Goal: Information Seeking & Learning: Find specific fact

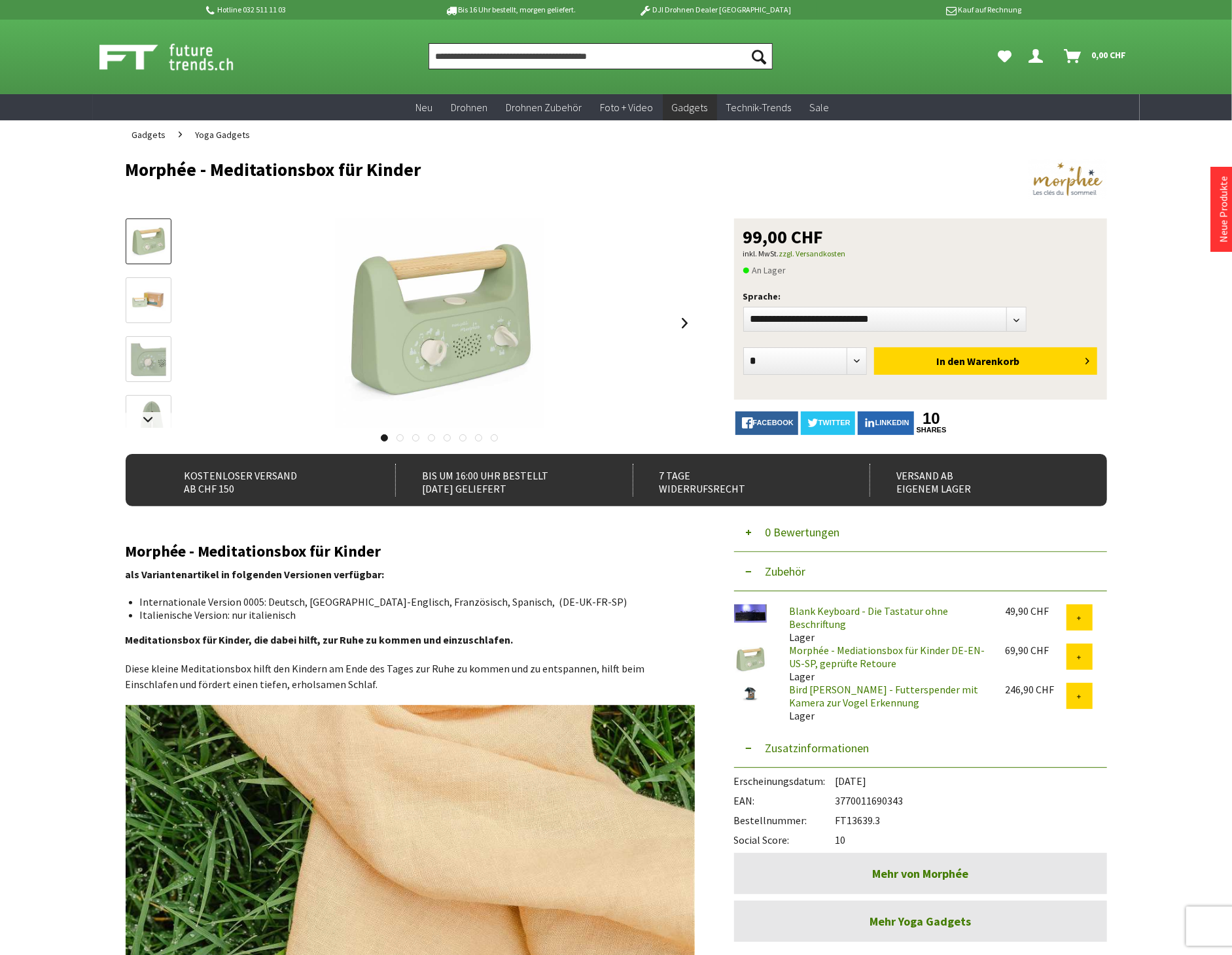
click at [514, 54] on input "Produkt, Marke, Kategorie, EAN, Artikelnummer…" at bounding box center [600, 56] width 344 height 26
type input "***"
click at [745, 43] on button "Suchen" at bounding box center [759, 56] width 28 height 26
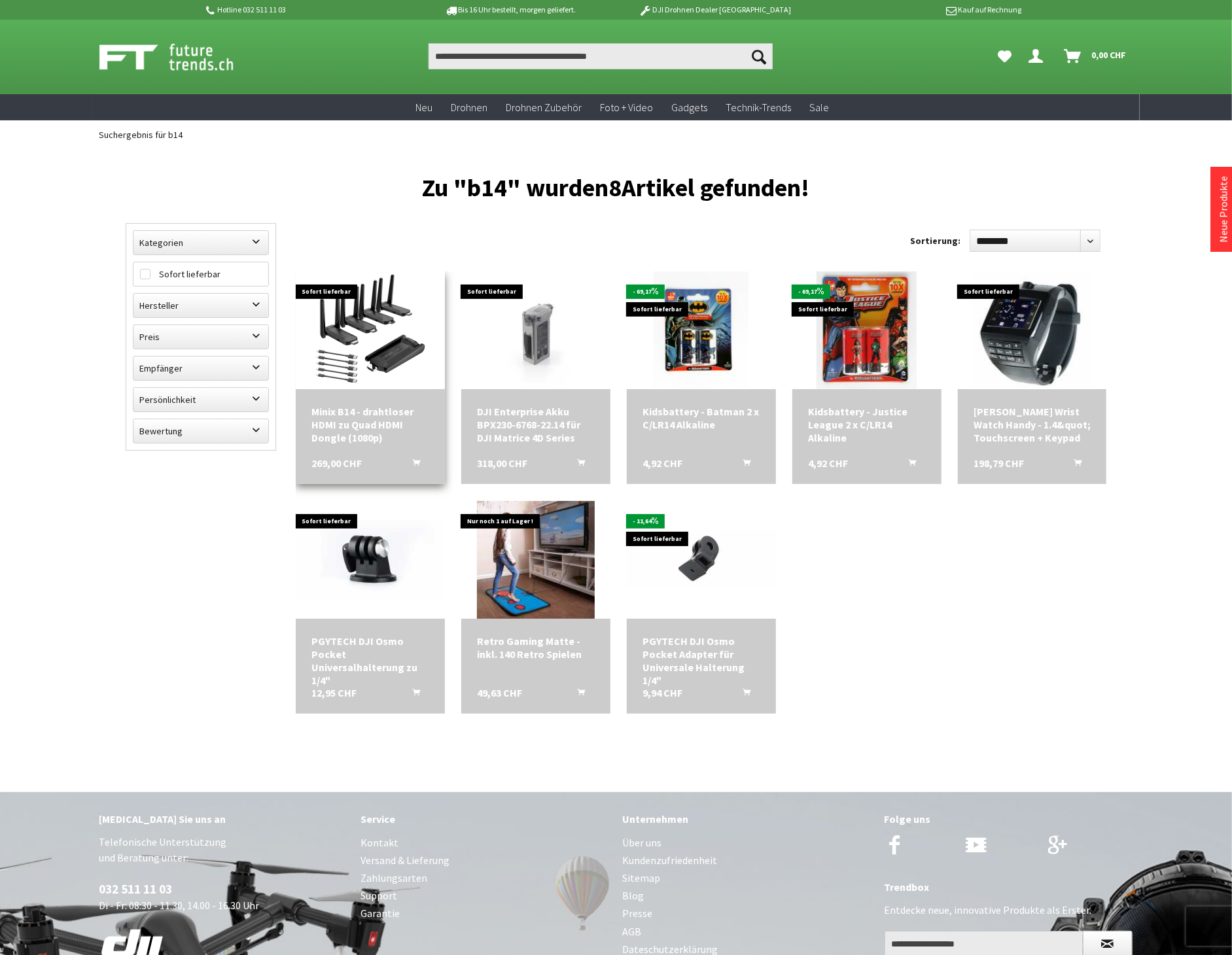
click at [394, 308] on img at bounding box center [370, 330] width 117 height 117
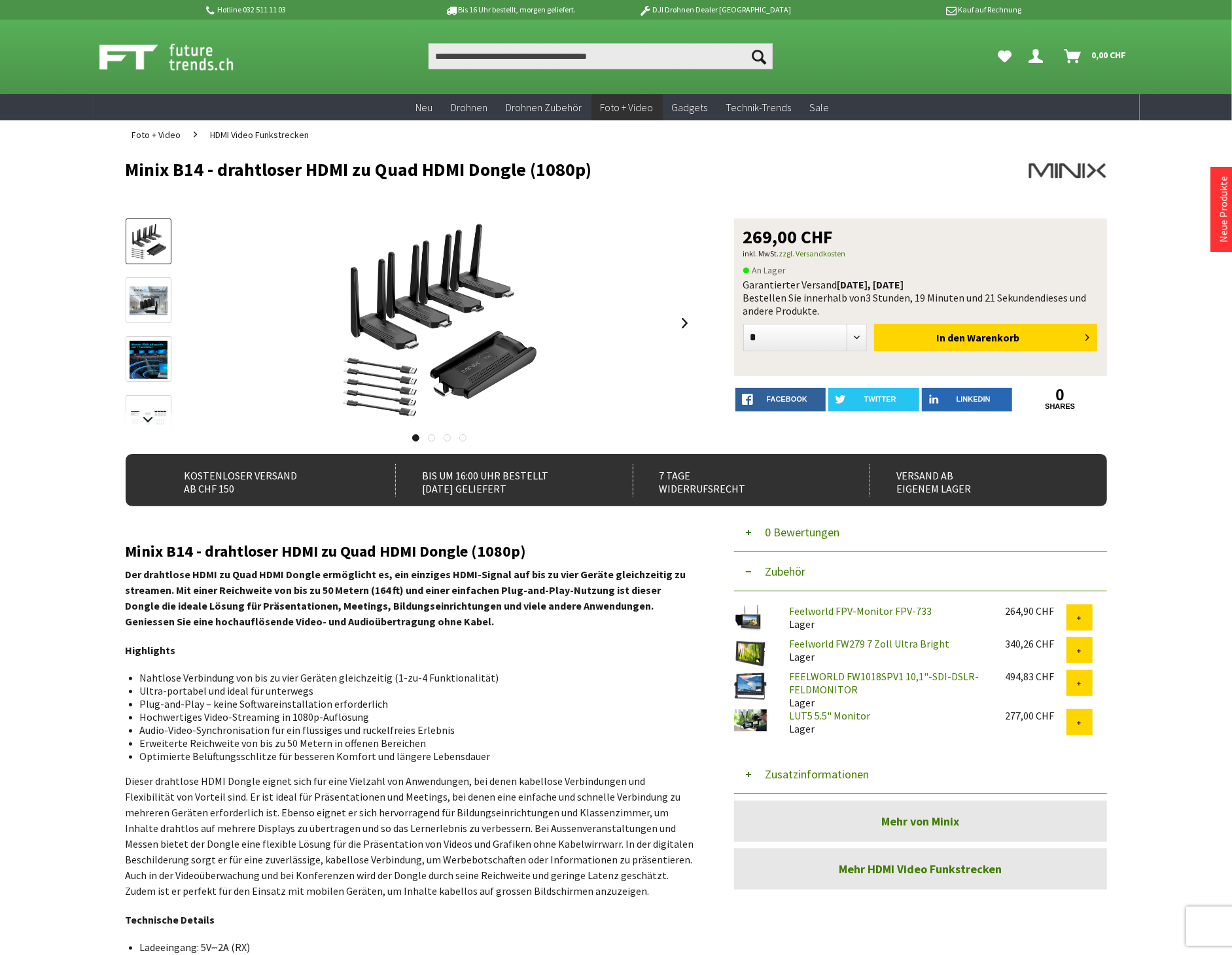
click at [834, 768] on button "Zusatzinformationen" at bounding box center [920, 774] width 373 height 39
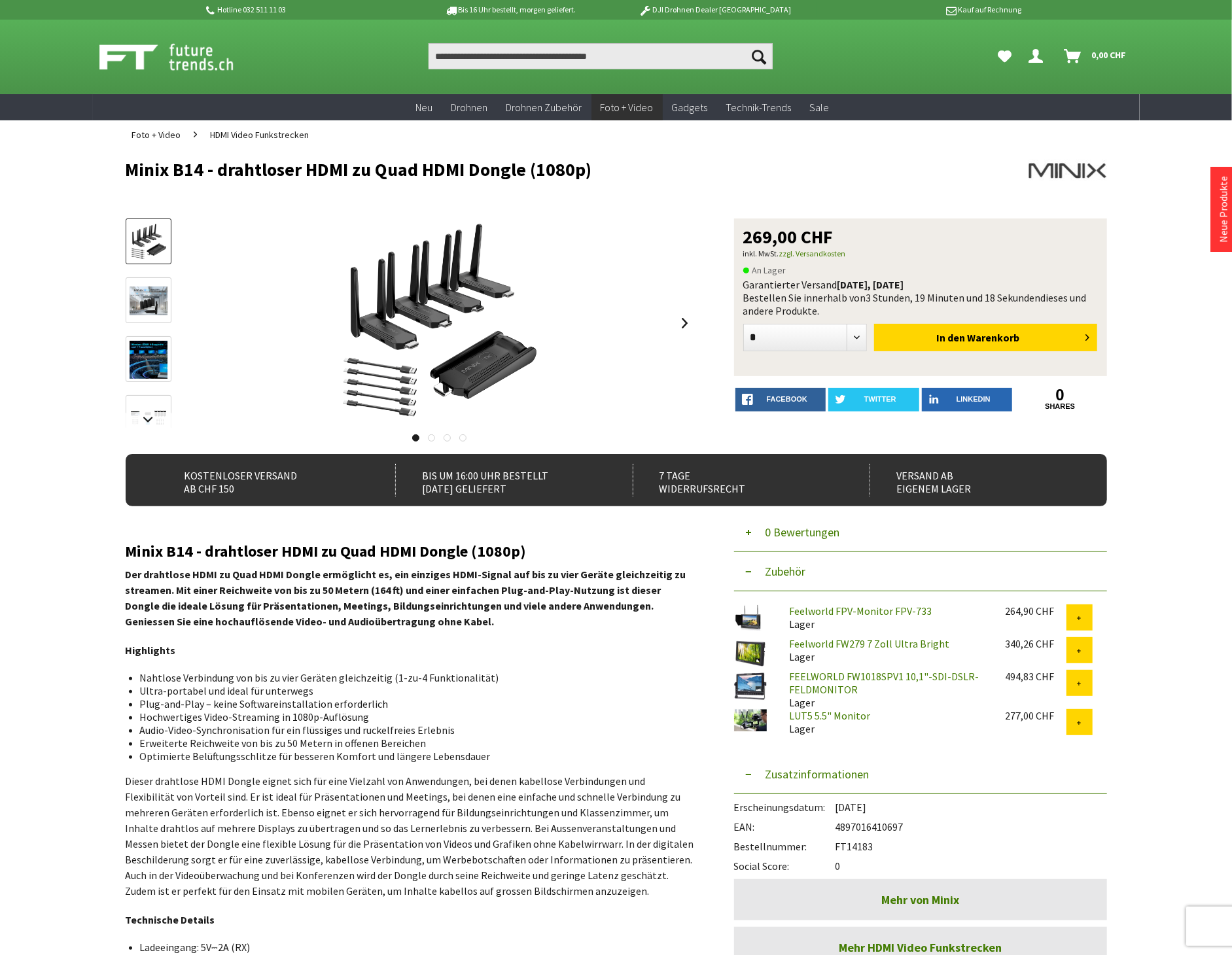
drag, startPoint x: 873, startPoint y: 842, endPoint x: 839, endPoint y: 847, distance: 34.4
click at [839, 847] on div "Bestellnummer: FT14183" at bounding box center [920, 843] width 373 height 19
copy div "FT14183"
click at [556, 57] on input "Produkt, Marke, Kategorie, EAN, Artikelnummer…" at bounding box center [600, 56] width 344 height 26
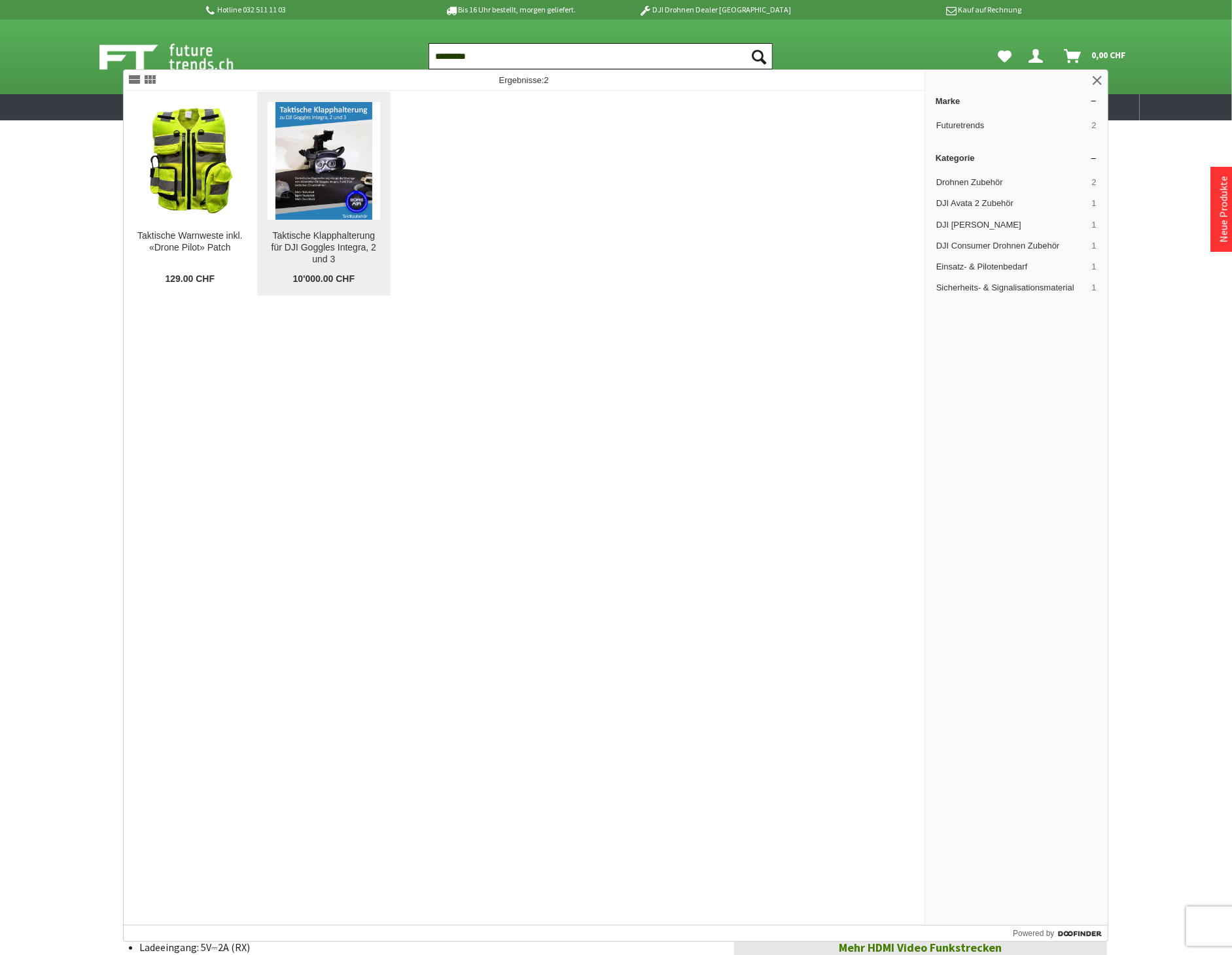
type input "*********"
click at [301, 188] on img at bounding box center [323, 160] width 97 height 117
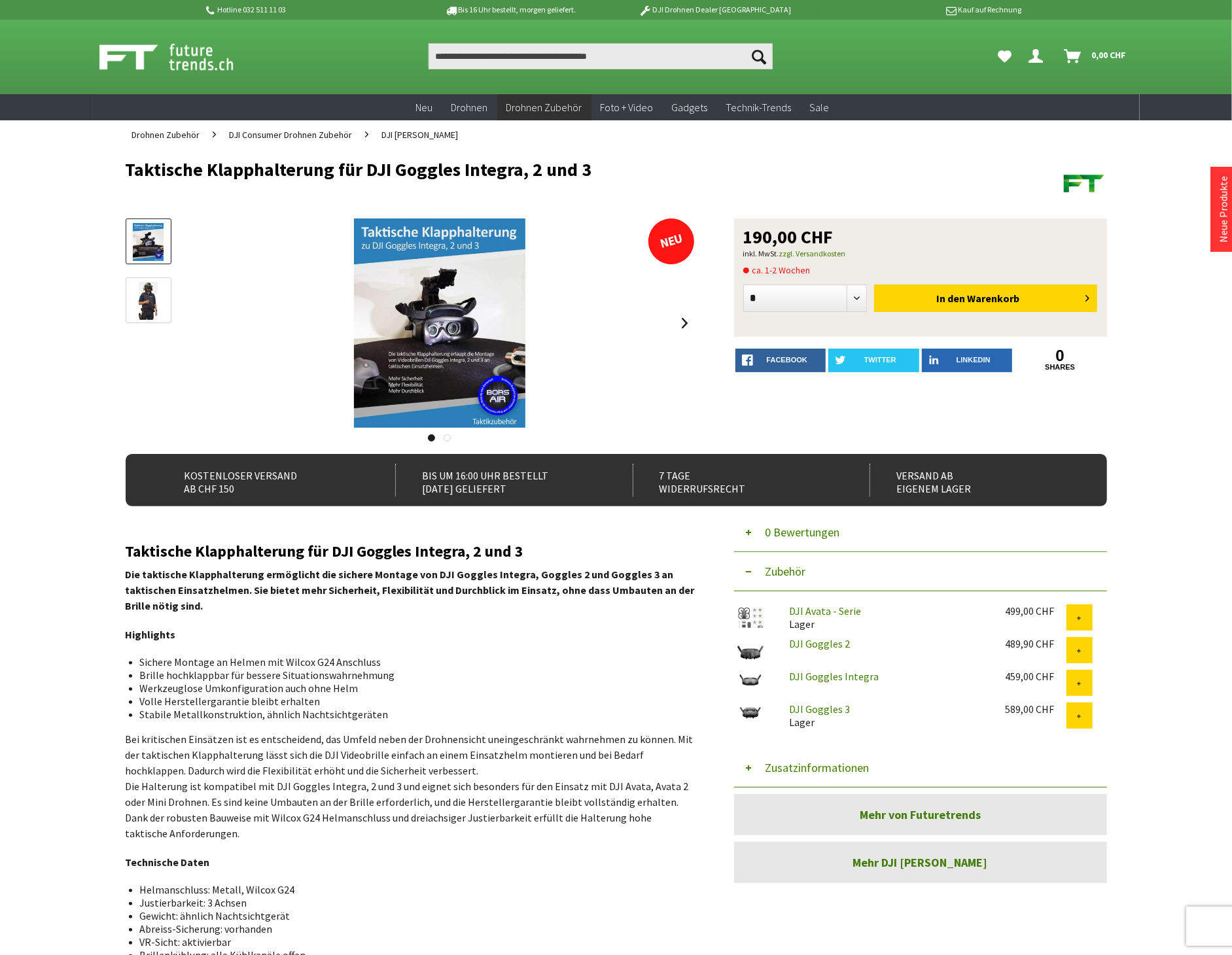
drag, startPoint x: 589, startPoint y: 170, endPoint x: 126, endPoint y: 169, distance: 463.0
click at [126, 169] on h1 "Taktische Klapphalterung für DJI Goggles Integra, 2 und 3" at bounding box center [518, 169] width 785 height 19
copy h1 "Taktische Klapphalterung für DJI Goggles Integra, 2 und 3"
